Goal: Task Accomplishment & Management: Use online tool/utility

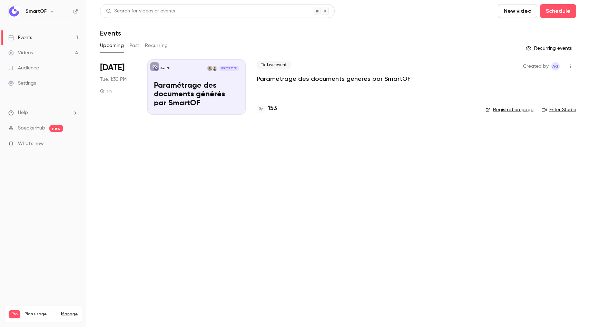
click at [292, 89] on div "Live event Paramétrage des documents générés par SmartOF 153" at bounding box center [366, 86] width 218 height 55
click at [289, 80] on p "Paramétrage des documents générés par SmartOF" at bounding box center [334, 79] width 154 height 8
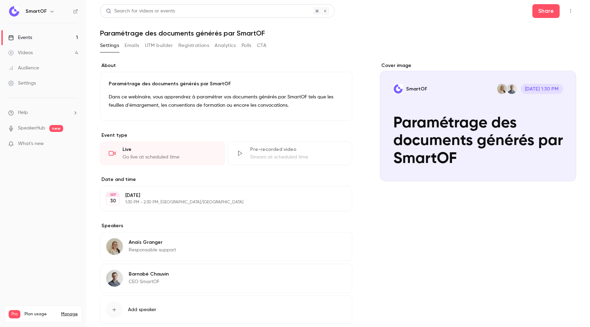
click at [155, 155] on div "Go live at scheduled time" at bounding box center [170, 157] width 94 height 7
click at [143, 148] on div "Live" at bounding box center [170, 149] width 94 height 7
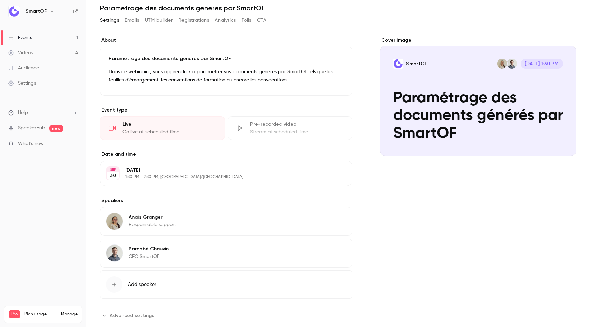
scroll to position [40, 0]
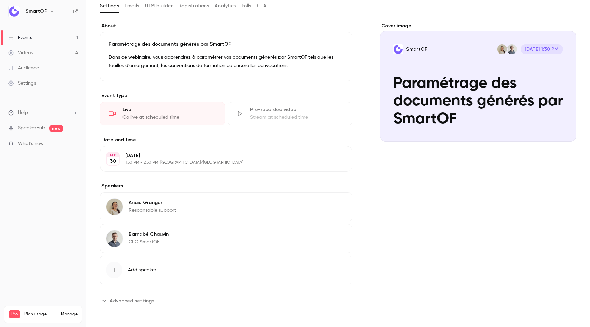
click at [155, 112] on div "Live" at bounding box center [170, 109] width 94 height 7
click at [204, 108] on div "Live" at bounding box center [170, 109] width 94 height 7
click at [192, 117] on div "Go live at scheduled time" at bounding box center [170, 117] width 94 height 7
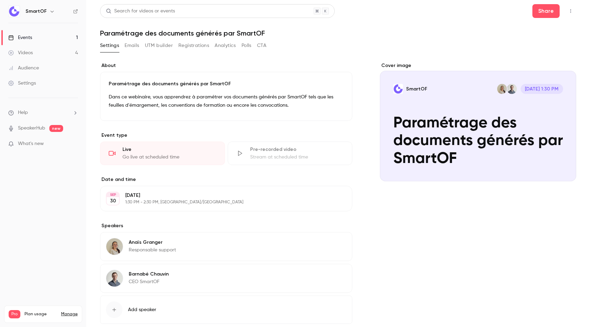
click at [573, 9] on icon "button" at bounding box center [571, 11] width 6 height 5
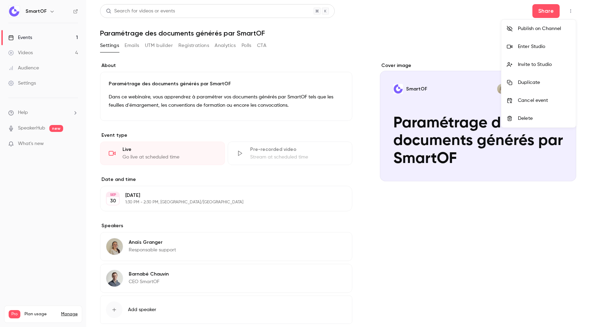
click at [526, 46] on div "Enter Studio" at bounding box center [544, 46] width 52 height 7
